Goal: Task Accomplishment & Management: Manage account settings

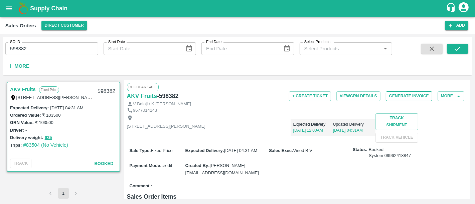
click at [408, 94] on button "Generate Invoice" at bounding box center [409, 97] width 46 height 10
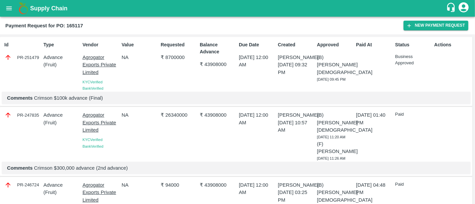
click at [63, 10] on b "Supply Chain" at bounding box center [48, 8] width 37 height 7
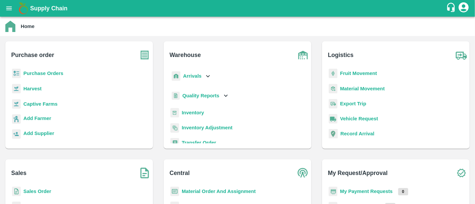
click at [34, 190] on b "Sales Order" at bounding box center [37, 191] width 28 height 5
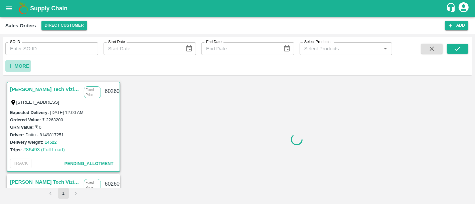
click at [21, 70] on h6 "More" at bounding box center [21, 66] width 15 height 9
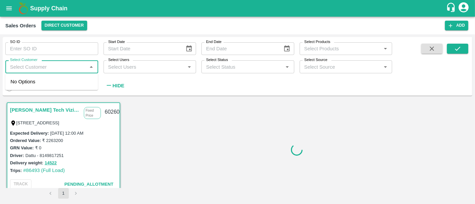
click at [25, 67] on input "Select Customer" at bounding box center [46, 66] width 78 height 9
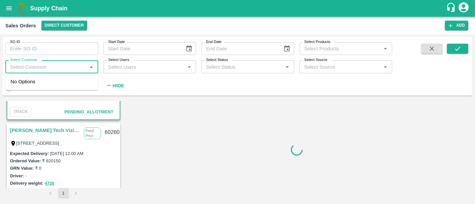
scroll to position [73, 0]
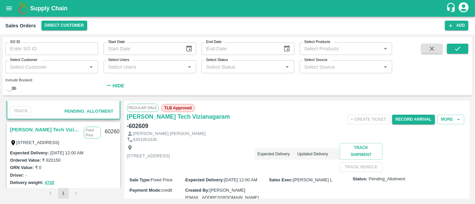
click at [62, 131] on link "Eesha Agro Tech Vizianagaram" at bounding box center [45, 130] width 70 height 9
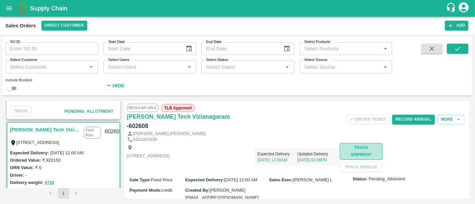
click at [340, 160] on button "Track Shipment" at bounding box center [361, 151] width 42 height 17
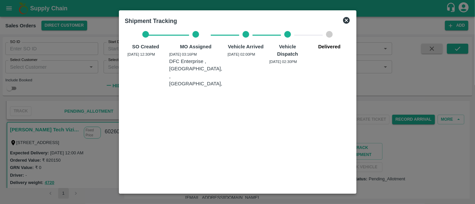
click at [387, 157] on div at bounding box center [237, 102] width 475 height 204
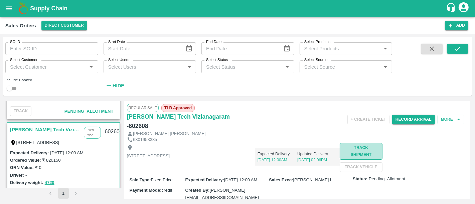
click at [340, 160] on button "Track Shipment" at bounding box center [361, 151] width 42 height 17
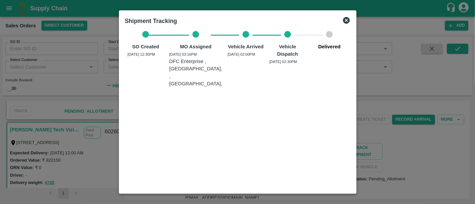
click at [377, 174] on div at bounding box center [237, 102] width 475 height 204
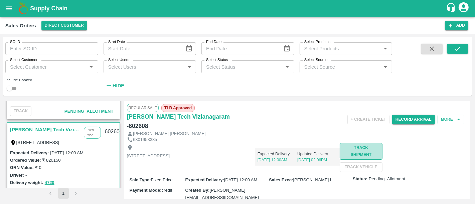
click at [340, 160] on button "Track Shipment" at bounding box center [361, 151] width 42 height 17
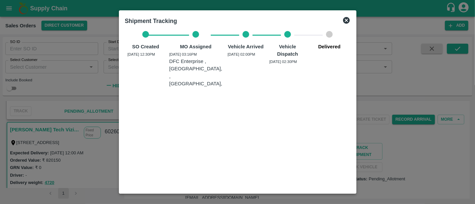
click at [425, 162] on div at bounding box center [237, 102] width 475 height 204
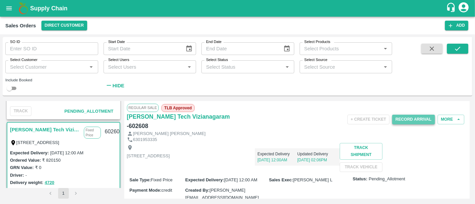
click at [403, 117] on button "Record Arrival" at bounding box center [413, 120] width 43 height 10
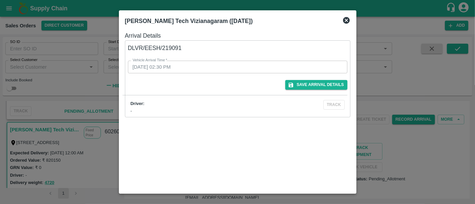
click at [361, 145] on div at bounding box center [237, 102] width 475 height 204
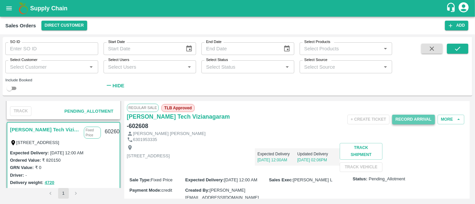
click at [426, 123] on button "Record Arrival" at bounding box center [413, 120] width 43 height 10
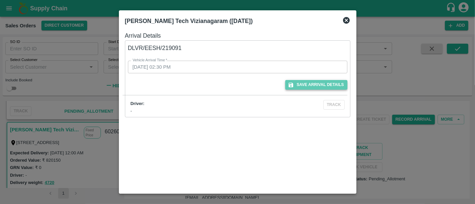
click at [345, 88] on button "Save Arrival Details" at bounding box center [316, 85] width 62 height 10
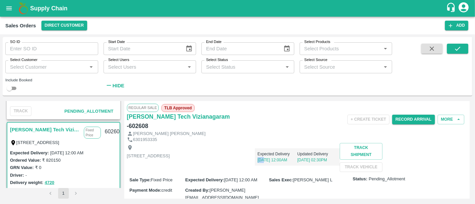
drag, startPoint x: 364, startPoint y: 154, endPoint x: 370, endPoint y: 159, distance: 7.8
click at [297, 159] on p "22 Aug, 12:00AM" at bounding box center [278, 160] width 40 height 6
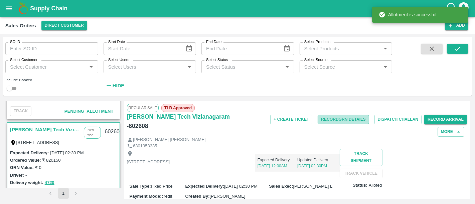
click at [355, 119] on button "Record GRN Details" at bounding box center [343, 120] width 51 height 10
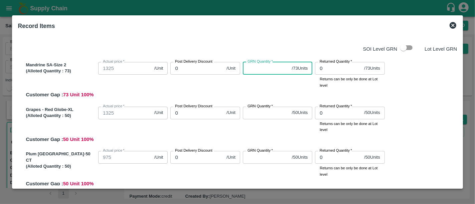
click at [269, 67] on input "GRN Quantity   *" at bounding box center [266, 68] width 46 height 13
type input "73"
click at [267, 115] on input "GRN Quantity   *" at bounding box center [266, 113] width 46 height 13
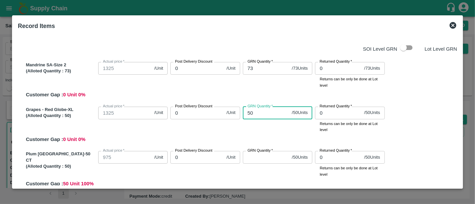
type input "50"
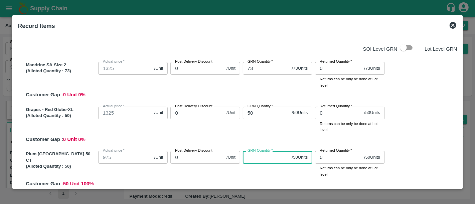
click at [259, 159] on input "GRN Quantity   *" at bounding box center [266, 157] width 46 height 13
type input "50"
click at [258, 173] on div "GRN Quantity   * 50 / 50 Units GRN Quantity" at bounding box center [276, 163] width 72 height 29
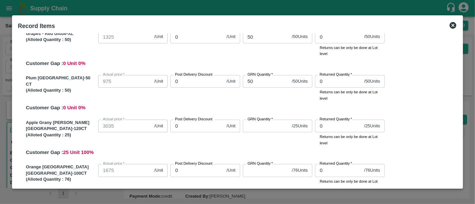
scroll to position [89, 0]
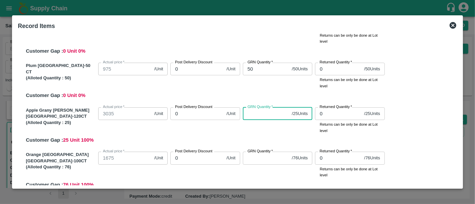
click at [253, 115] on input "GRN Quantity   *" at bounding box center [266, 114] width 46 height 13
type input "25"
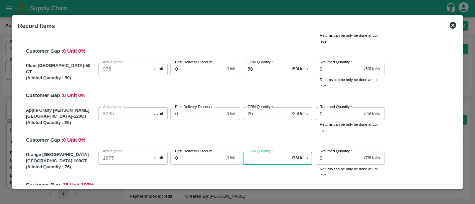
click at [257, 157] on input "GRN Quantity   *" at bounding box center [266, 158] width 46 height 13
type input "76"
click at [257, 171] on div "GRN Quantity   * 76 / 76 Units GRN Quantity" at bounding box center [276, 163] width 72 height 29
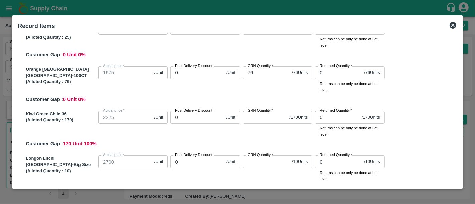
scroll to position [175, 0]
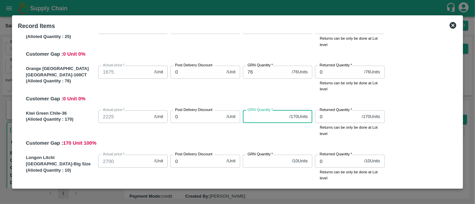
click at [263, 121] on input "GRN Quantity   *" at bounding box center [265, 117] width 44 height 13
type input "170"
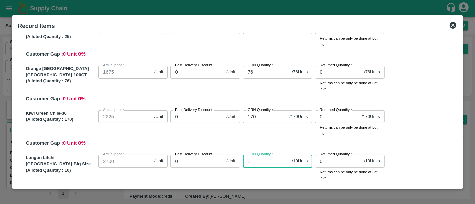
click at [263, 158] on input "1" at bounding box center [266, 161] width 46 height 13
type input "10"
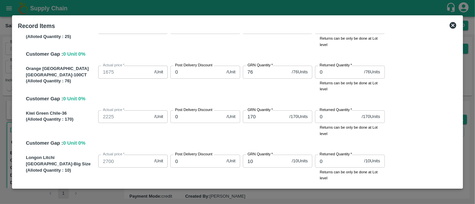
click at [271, 144] on div "Kiwi Green Chile-36 (Alloted Quantity : 170 ) Actual price   * 2225 /Unit Actua…" at bounding box center [240, 127] width 434 height 39
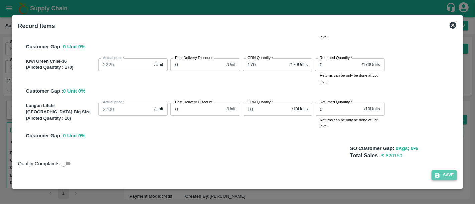
click at [435, 173] on icon "button" at bounding box center [437, 175] width 5 height 5
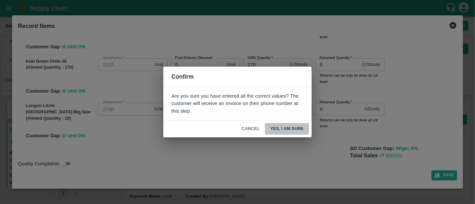
click at [275, 130] on button "Yes, I am sure" at bounding box center [287, 129] width 44 height 12
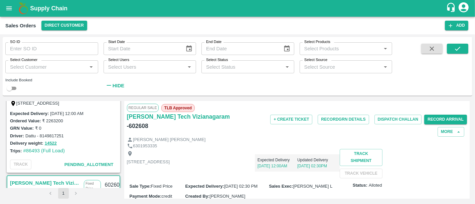
scroll to position [1, 0]
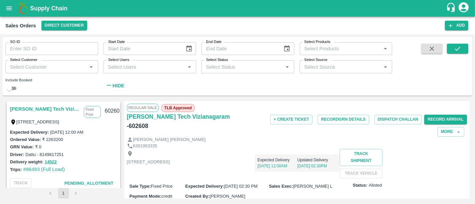
click at [50, 110] on link "Eesha Agro Tech Vizianagaram" at bounding box center [45, 109] width 70 height 9
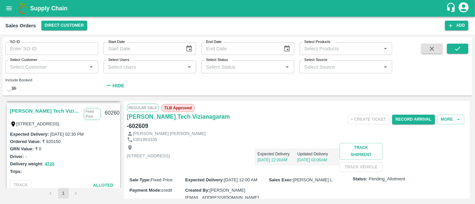
scroll to position [92, 0]
click at [49, 112] on link "Eesha Agro Tech Vizianagaram" at bounding box center [45, 111] width 70 height 9
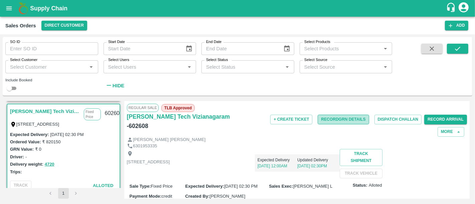
click at [333, 119] on button "Record GRN Details" at bounding box center [343, 120] width 51 height 10
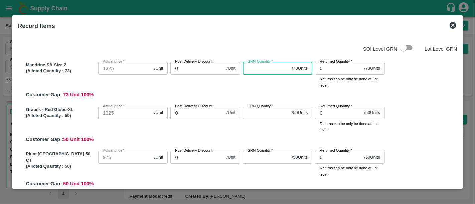
click at [254, 71] on input "GRN Quantity   *" at bounding box center [266, 68] width 46 height 13
type input "73"
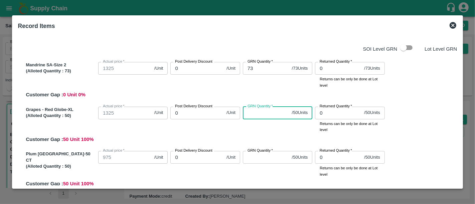
click at [257, 110] on input "GRN Quantity   *" at bounding box center [266, 113] width 46 height 13
type input "50"
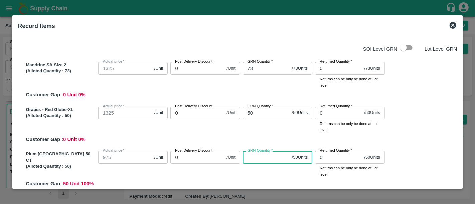
click at [260, 156] on input "GRN Quantity   *" at bounding box center [266, 157] width 46 height 13
type input "50"
click at [267, 140] on div "Grapes - Red Globe-XL (Alloted Quantity : 50 ) Actual price   * 1325 /Unit Actu…" at bounding box center [240, 123] width 434 height 39
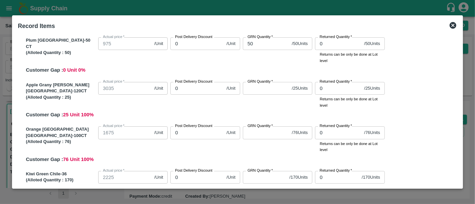
scroll to position [120, 0]
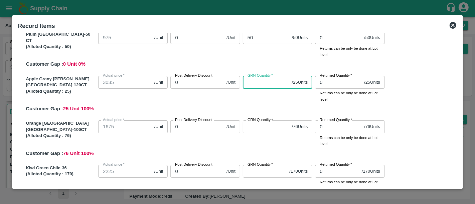
click at [261, 82] on input "GRN Quantity   *" at bounding box center [266, 82] width 46 height 13
type input "25"
drag, startPoint x: 257, startPoint y: 122, endPoint x: 256, endPoint y: 126, distance: 4.4
click at [256, 126] on div "GRN Quantity   * / 76 Units GRN Quantity" at bounding box center [277, 127] width 69 height 13
click at [256, 126] on input "GRN Quantity   *" at bounding box center [266, 127] width 46 height 13
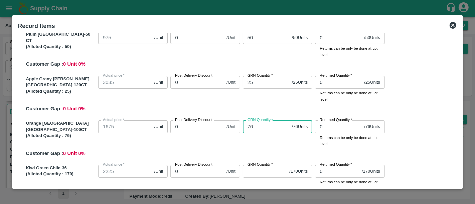
type input "76"
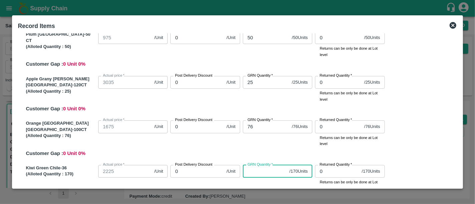
click at [258, 171] on input "GRN Quantity   *" at bounding box center [265, 171] width 44 height 13
type input "170"
click at [264, 144] on div "GRN Quantity   * 76 / 76 Units GRN Quantity" at bounding box center [276, 132] width 72 height 29
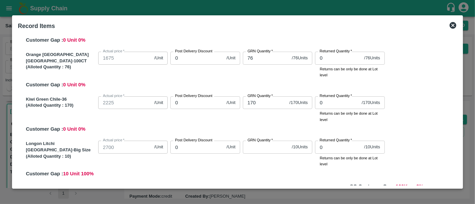
scroll to position [198, 0]
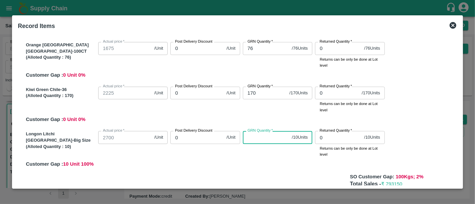
click at [261, 141] on input "GRN Quantity   *" at bounding box center [266, 137] width 46 height 13
type input "10"
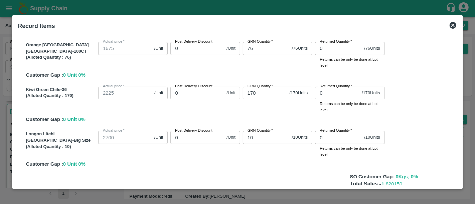
click at [267, 151] on div "GRN Quantity   * 10 / 10 Units GRN Quantity" at bounding box center [276, 143] width 72 height 29
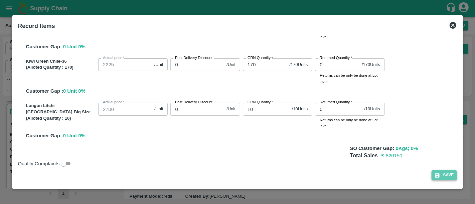
click at [446, 179] on button "Save" at bounding box center [444, 176] width 25 height 10
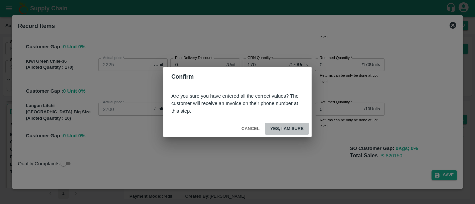
click at [284, 128] on button "Yes, I am sure" at bounding box center [287, 129] width 44 height 12
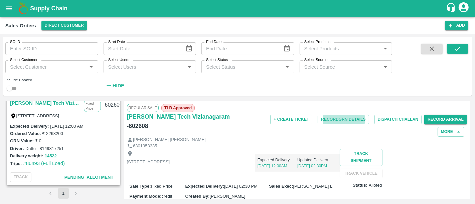
scroll to position [0, 0]
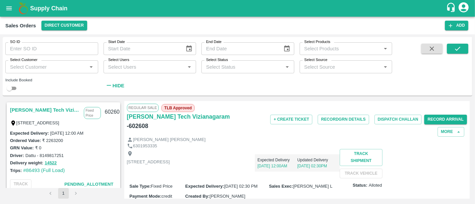
click at [55, 114] on link "Eesha Agro Tech Vizianagaram" at bounding box center [45, 110] width 70 height 9
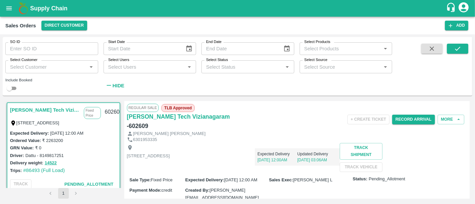
drag, startPoint x: 267, startPoint y: 188, endPoint x: 361, endPoint y: 189, distance: 93.9
click at [361, 172] on div "Flat no :601 ,, Kosala apartment Opp krushi bhavan, Vizianagaram, ANDHRA PRADES…" at bounding box center [297, 157] width 340 height 29
click at [297, 157] on p "22 Aug, 12:00AM" at bounding box center [278, 160] width 40 height 6
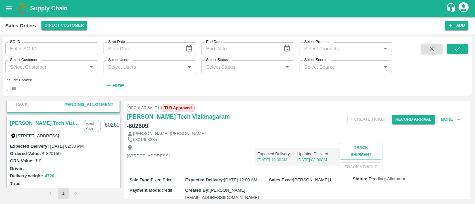
scroll to position [80, 0]
click at [68, 122] on link "Eesha Agro Tech Vizianagaram" at bounding box center [45, 123] width 70 height 9
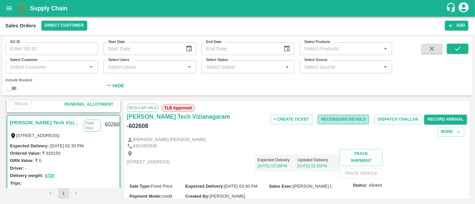
click at [350, 119] on button "Record GRN Details" at bounding box center [343, 120] width 51 height 10
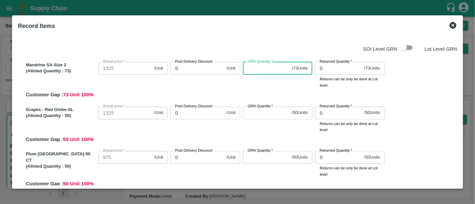
click at [259, 73] on input "GRN Quantity   *" at bounding box center [266, 68] width 46 height 13
type input "73"
click at [257, 112] on input "GRN Quantity   *" at bounding box center [266, 113] width 46 height 13
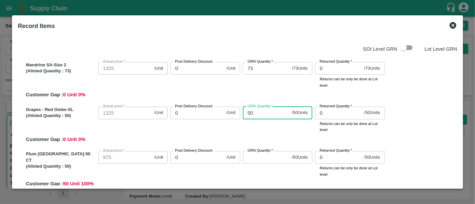
type input "50"
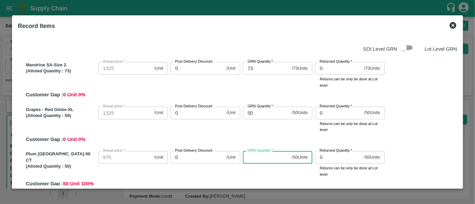
click at [260, 158] on input "GRN Quantity   *" at bounding box center [266, 157] width 46 height 13
type input "50"
click at [256, 174] on div "GRN Quantity   * 50 / 50 Units GRN Quantity" at bounding box center [276, 163] width 72 height 29
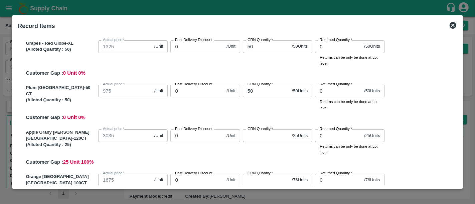
scroll to position [76, 0]
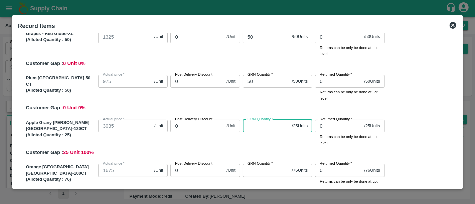
click at [257, 124] on input "GRN Quantity   *" at bounding box center [266, 126] width 46 height 13
type input "25"
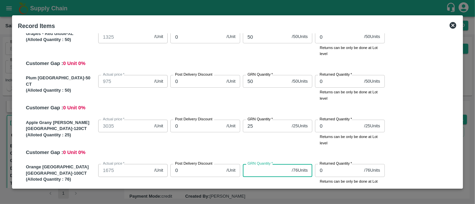
click at [259, 169] on input "GRN Quantity   *" at bounding box center [266, 170] width 46 height 13
type input "76"
click at [255, 160] on div "Mandrine SA-Size 2 (Alloted Quantity : 73 ) Actual price   * 1325 /Unit Actual …" at bounding box center [237, 137] width 439 height 318
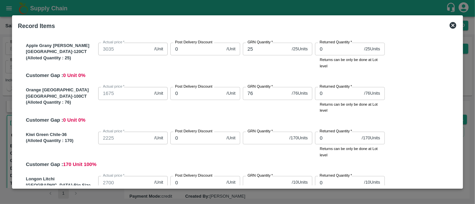
scroll to position [156, 0]
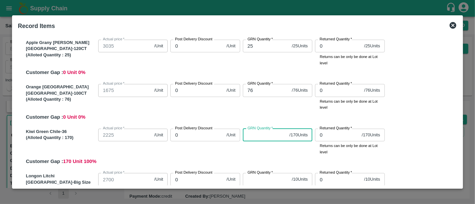
click at [257, 140] on input "GRN Quantity   *" at bounding box center [265, 135] width 44 height 13
type input "170"
click at [258, 149] on div "GRN Quantity   * 170 / 170 Units GRN Quantity" at bounding box center [276, 140] width 72 height 29
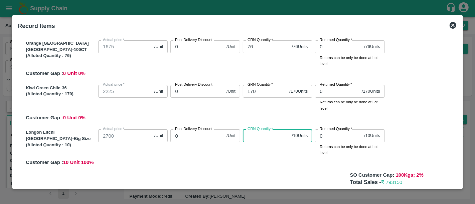
click at [260, 134] on input "GRN Quantity   *" at bounding box center [266, 136] width 46 height 13
type input "10"
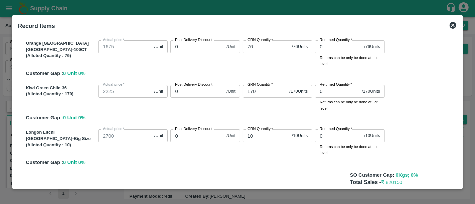
click at [272, 147] on div "GRN Quantity   * 10 / 10 Units GRN Quantity" at bounding box center [276, 141] width 72 height 29
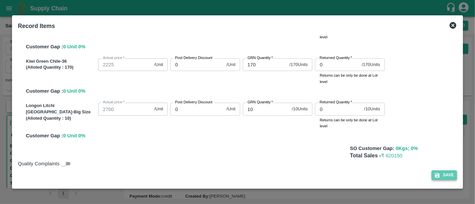
click at [443, 178] on button "Save" at bounding box center [444, 176] width 25 height 10
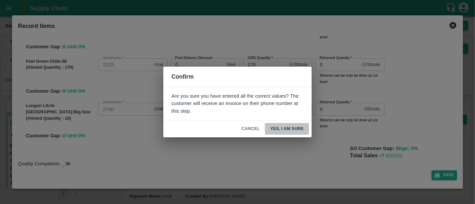
click at [295, 127] on button "Yes, I am sure" at bounding box center [287, 129] width 44 height 12
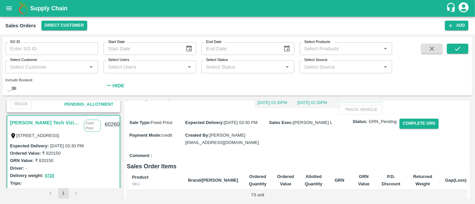
scroll to position [52, 0]
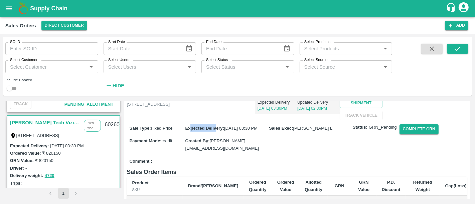
drag, startPoint x: 190, startPoint y: 146, endPoint x: 215, endPoint y: 151, distance: 25.8
click at [215, 132] on div "Expected Delivery : 19 Aug 2025, 03:30 PM" at bounding box center [227, 128] width 84 height 7
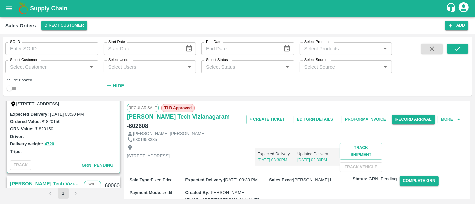
scroll to position [112, 0]
click at [49, 144] on button "4720" at bounding box center [50, 145] width 10 height 8
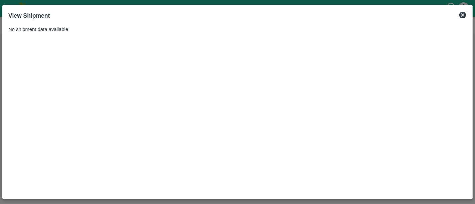
click at [465, 17] on icon at bounding box center [462, 15] width 7 height 7
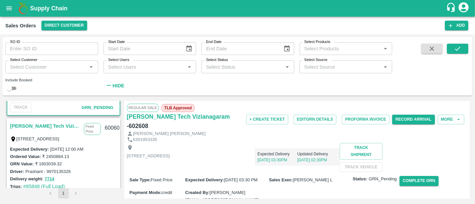
scroll to position [173, 0]
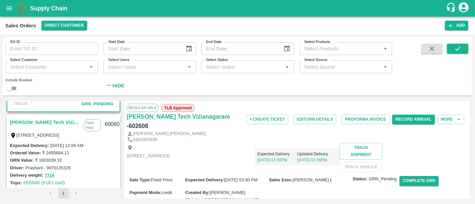
click at [56, 125] on link "Eesha Agro Tech Vizianagaram" at bounding box center [45, 122] width 70 height 9
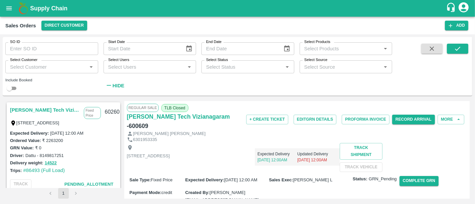
click at [83, 157] on div "Driver: Dattu - 8149817251" at bounding box center [63, 155] width 107 height 7
